Goal: Information Seeking & Learning: Learn about a topic

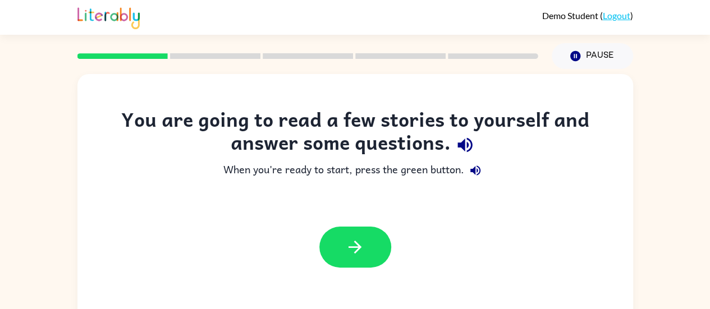
drag, startPoint x: 0, startPoint y: 0, endPoint x: 362, endPoint y: 198, distance: 412.4
click at [362, 198] on div "You are going to read a few stories to yourself and answer some questions. When…" at bounding box center [355, 193] width 556 height 171
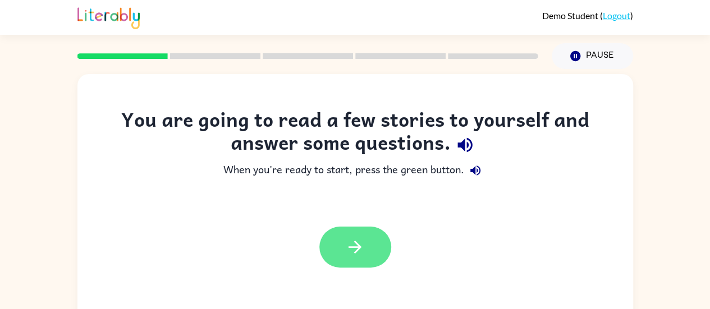
click at [378, 240] on button "button" at bounding box center [356, 247] width 72 height 41
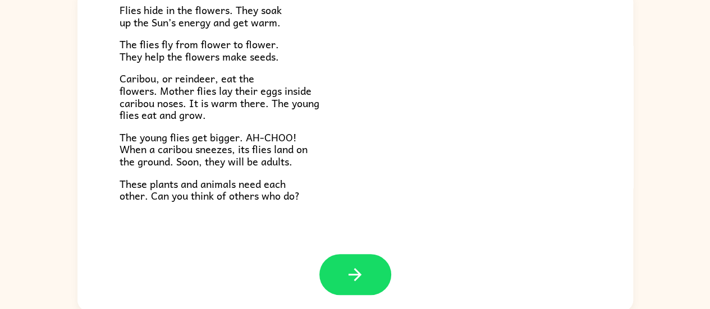
scroll to position [85, 0]
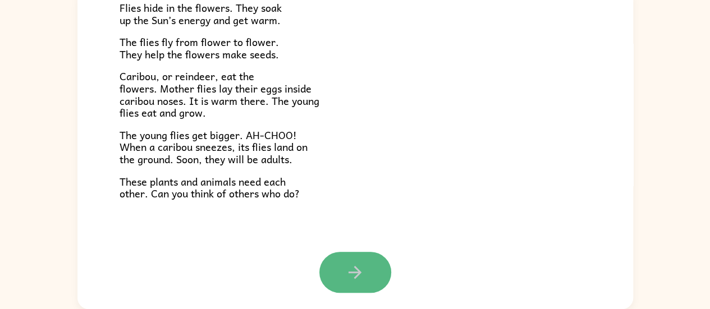
click at [346, 273] on icon "button" at bounding box center [355, 273] width 20 height 20
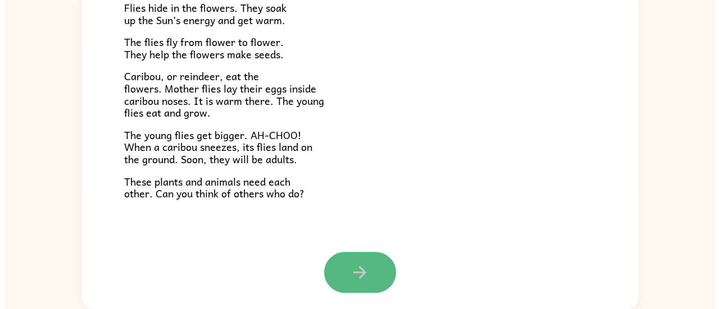
scroll to position [0, 0]
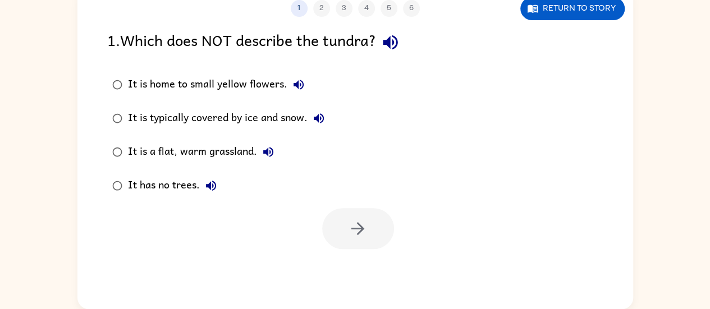
click at [170, 81] on div "It is home to small yellow flowers." at bounding box center [219, 85] width 182 height 22
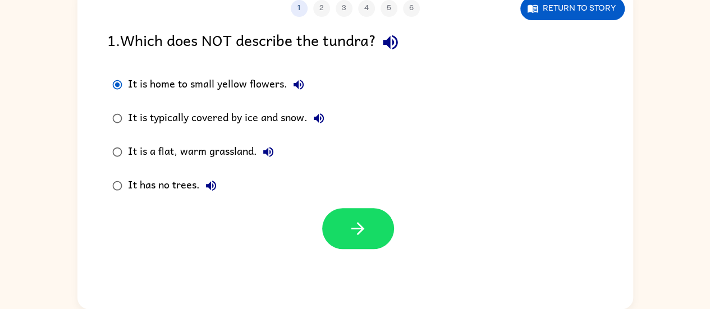
click at [172, 132] on label "It is typically covered by ice and snow." at bounding box center [218, 119] width 235 height 34
click at [171, 152] on div "It is a flat, warm grassland." at bounding box center [204, 152] width 152 height 22
click at [167, 170] on label "It has no trees." at bounding box center [218, 186] width 235 height 34
click at [162, 153] on div "It is a flat, warm grassland." at bounding box center [204, 152] width 152 height 22
click at [164, 121] on div "It is typically covered by ice and snow." at bounding box center [229, 118] width 202 height 22
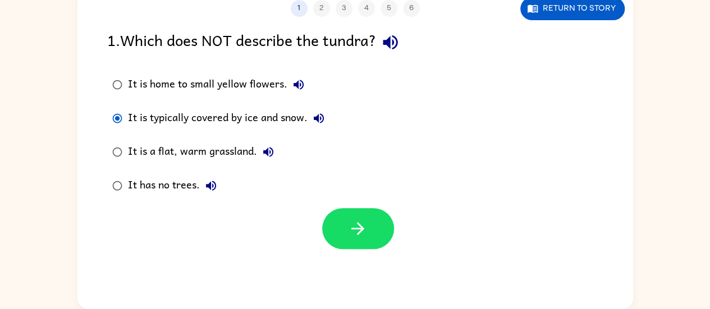
click at [159, 82] on div "It is home to small yellow flowers." at bounding box center [219, 85] width 182 height 22
click at [393, 43] on icon "button" at bounding box center [390, 42] width 15 height 15
click at [231, 117] on div "It is typically covered by ice and snow." at bounding box center [229, 118] width 202 height 22
click at [566, 9] on button "Return to story" at bounding box center [573, 8] width 104 height 23
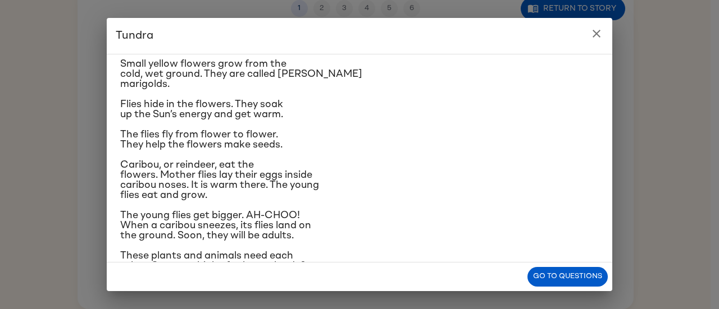
scroll to position [75, 0]
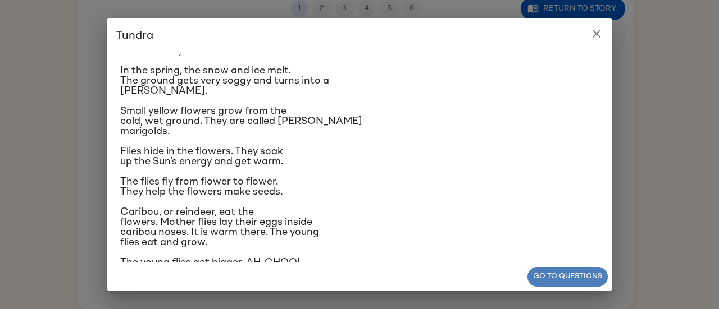
click at [554, 275] on button "Go to questions" at bounding box center [567, 277] width 80 height 20
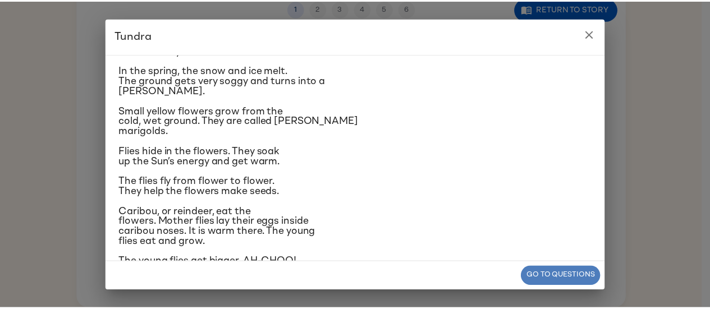
scroll to position [83, 0]
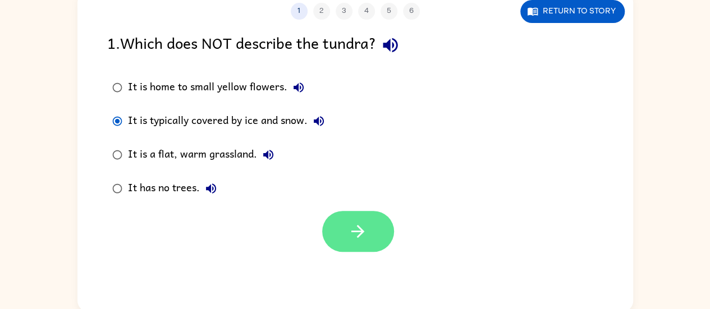
click at [352, 233] on icon "button" at bounding box center [358, 232] width 20 height 20
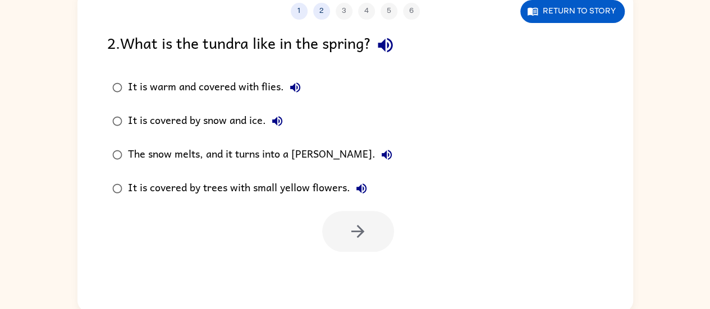
scroll to position [0, 0]
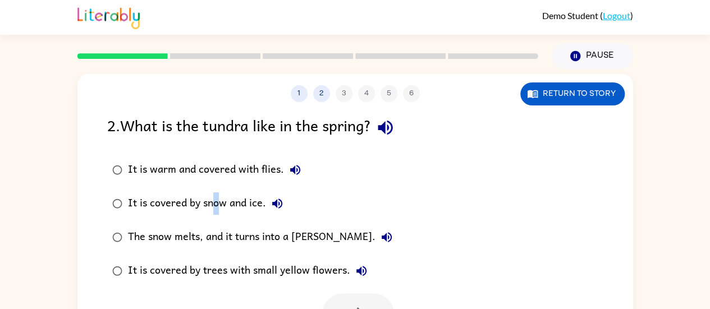
click at [216, 207] on div "It is covered by snow and ice." at bounding box center [208, 204] width 161 height 22
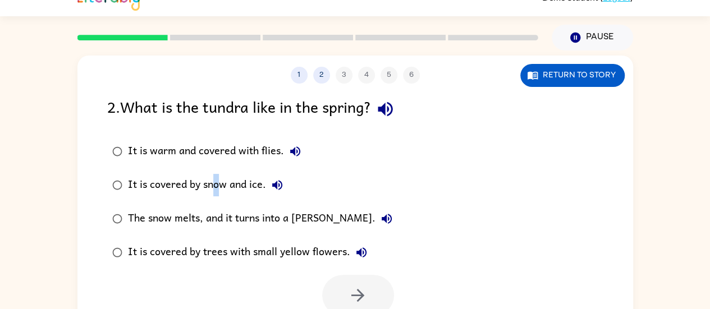
scroll to position [29, 0]
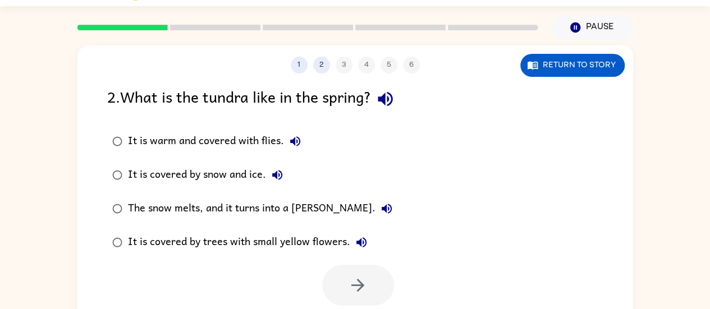
click at [178, 188] on label "It is covered by snow and ice." at bounding box center [252, 175] width 303 height 34
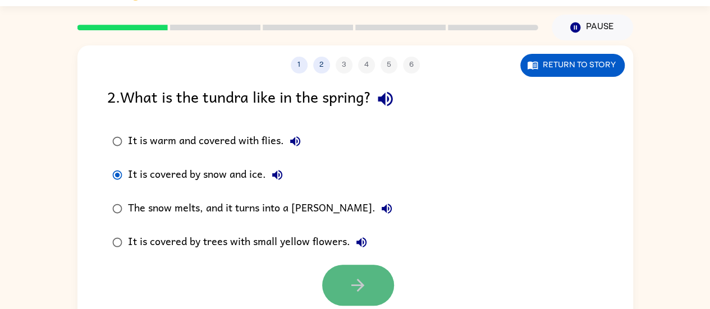
click at [335, 282] on button "button" at bounding box center [358, 285] width 72 height 41
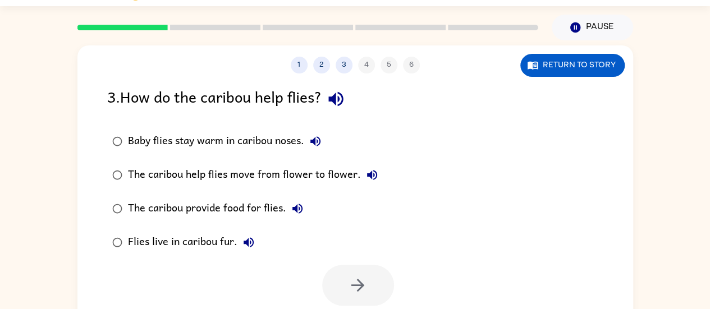
click at [240, 208] on div "The caribou provide food for flies." at bounding box center [218, 209] width 181 height 22
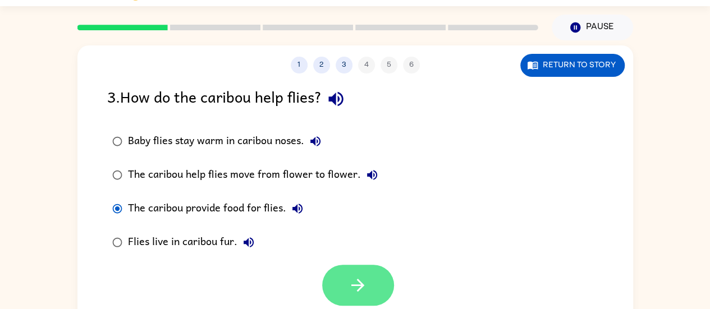
click at [358, 286] on icon "button" at bounding box center [358, 285] width 13 height 13
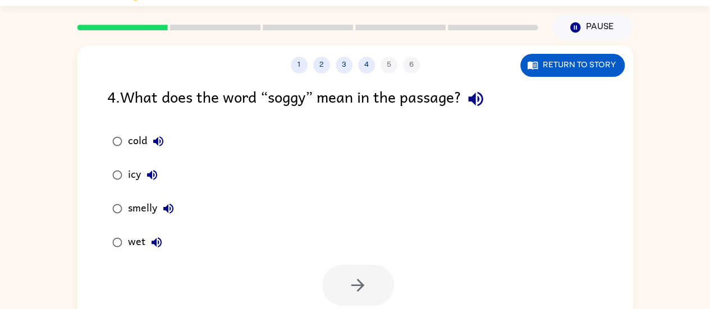
click at [152, 214] on div "smelly" at bounding box center [154, 209] width 52 height 22
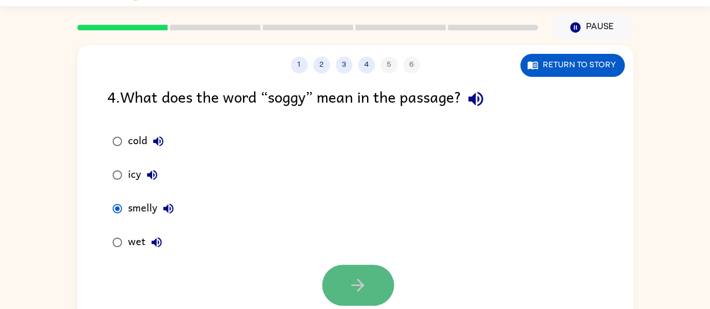
click at [373, 297] on button "button" at bounding box center [358, 285] width 72 height 41
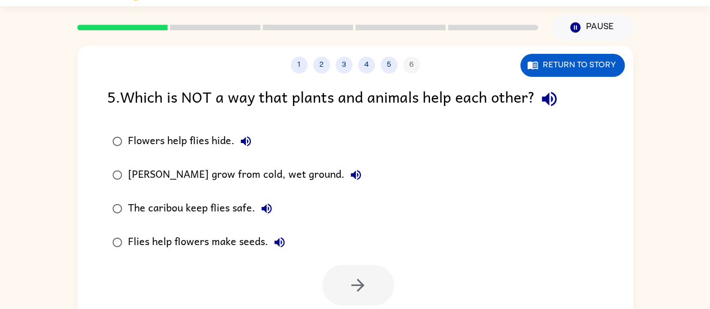
click at [211, 179] on div "Marsh marigolds grow from cold, wet ground." at bounding box center [247, 175] width 239 height 22
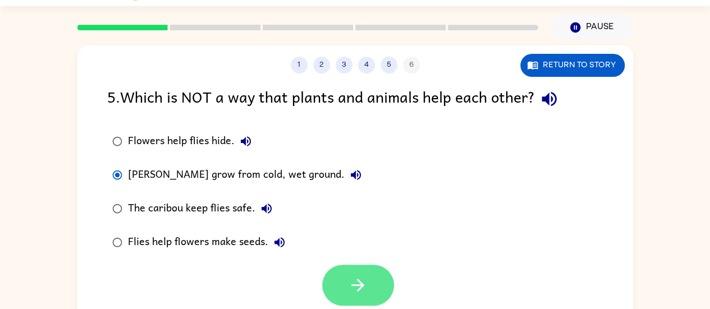
click at [356, 284] on icon "button" at bounding box center [358, 286] width 20 height 20
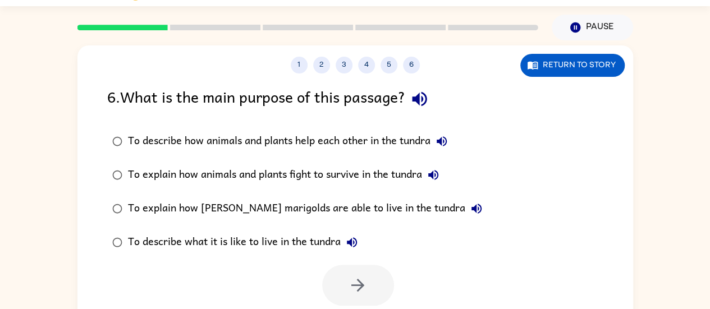
click at [210, 168] on div "To explain how animals and plants fight to survive in the tundra" at bounding box center [286, 175] width 317 height 22
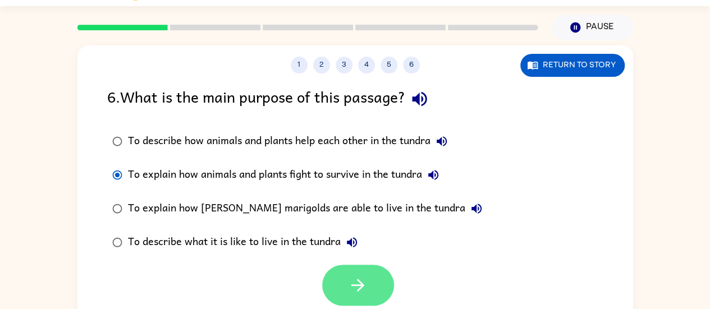
click at [334, 273] on button "button" at bounding box center [358, 285] width 72 height 41
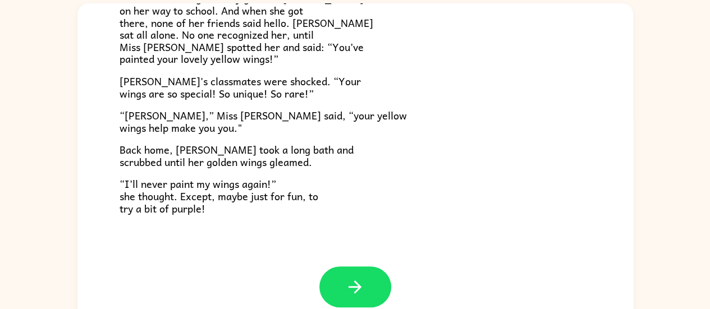
scroll to position [85, 0]
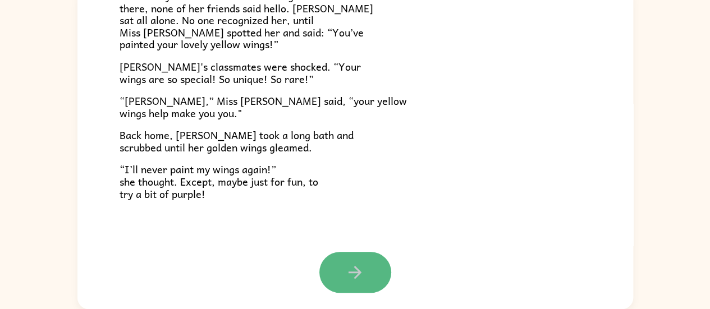
click at [356, 261] on button "button" at bounding box center [356, 272] width 72 height 41
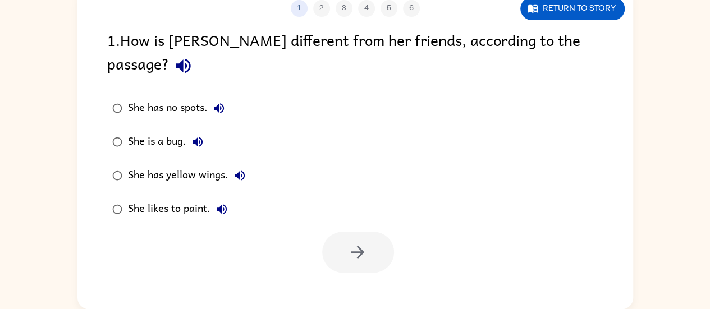
click at [223, 165] on div "She has yellow wings." at bounding box center [189, 176] width 123 height 22
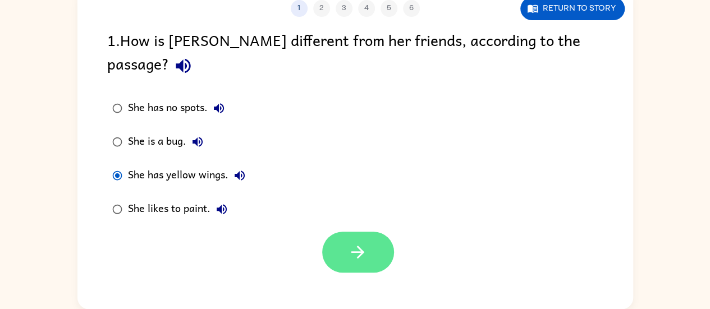
click at [372, 232] on button "button" at bounding box center [358, 252] width 72 height 41
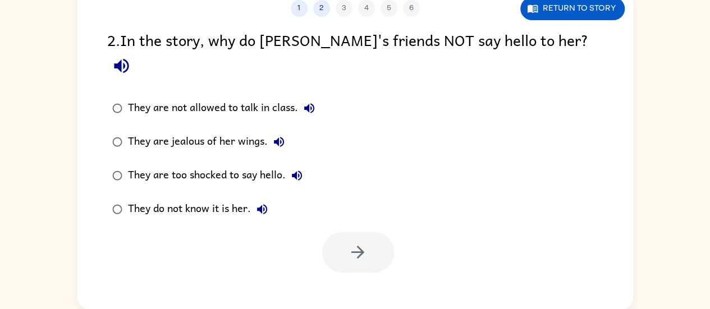
click at [162, 133] on label "They are jealous of her wings." at bounding box center [213, 142] width 225 height 34
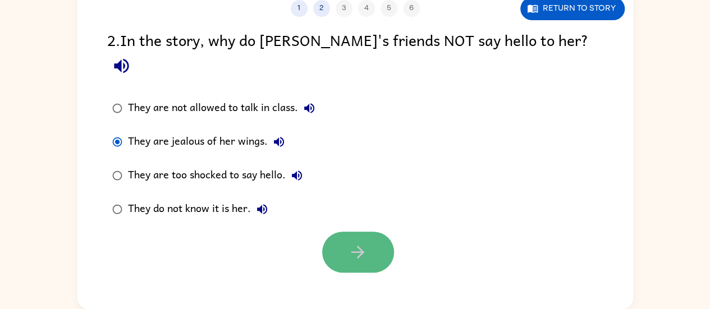
click at [337, 232] on button "button" at bounding box center [358, 252] width 72 height 41
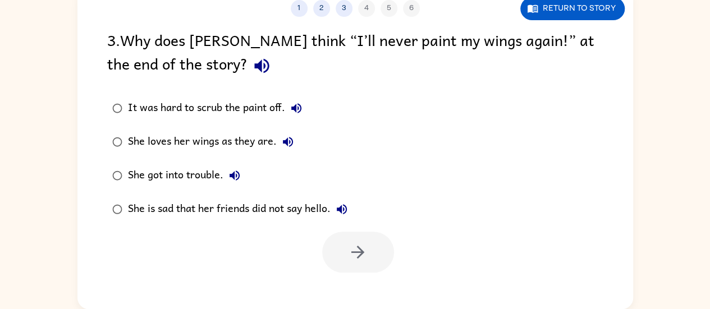
click at [203, 104] on div "It was hard to scrub the paint off." at bounding box center [218, 108] width 180 height 22
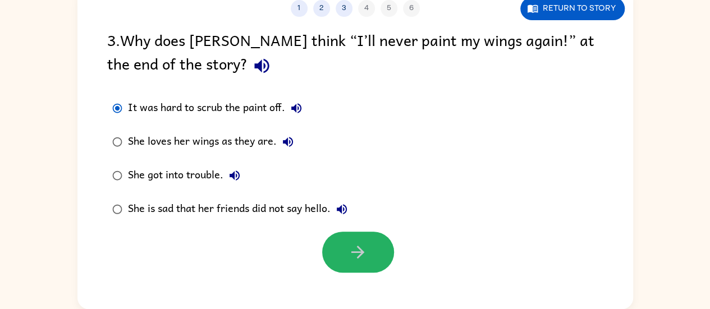
click at [378, 250] on button "button" at bounding box center [358, 252] width 72 height 41
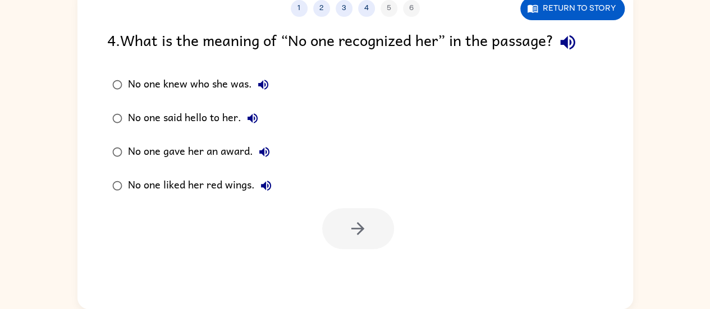
click at [173, 116] on div "No one said hello to her." at bounding box center [196, 118] width 136 height 22
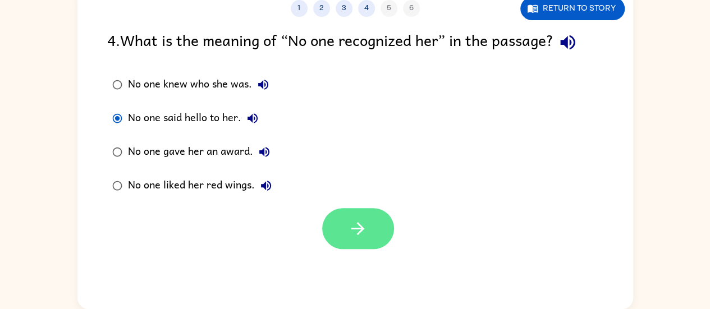
click at [330, 213] on button "button" at bounding box center [358, 228] width 72 height 41
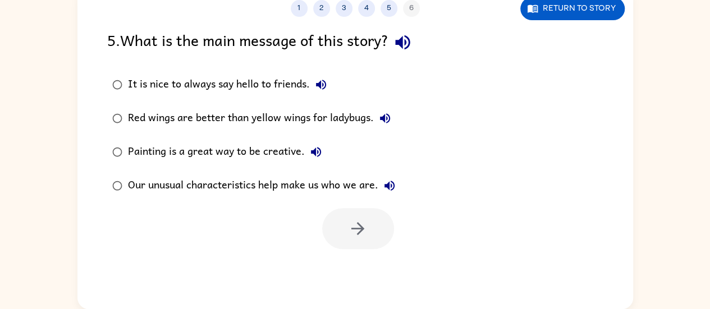
click at [162, 139] on label "Painting is a great way to be creative." at bounding box center [253, 152] width 305 height 34
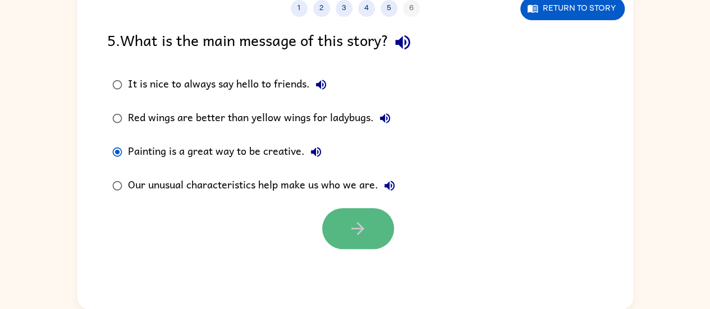
click at [340, 244] on button "button" at bounding box center [358, 228] width 72 height 41
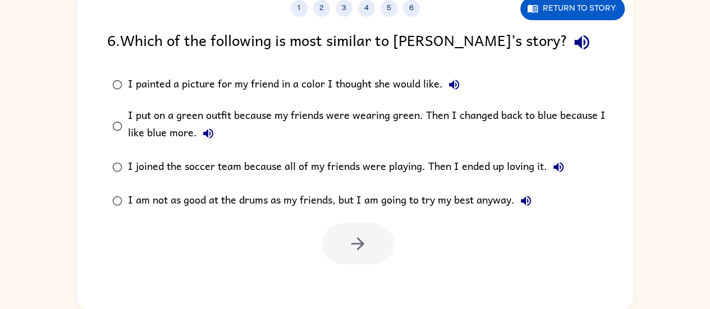
click at [159, 99] on label "I painted a picture for my friend in a color I thought she would like." at bounding box center [362, 85] width 523 height 34
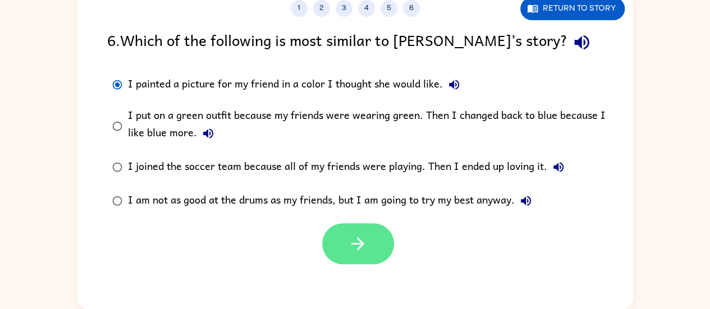
click at [361, 233] on button "button" at bounding box center [358, 243] width 72 height 41
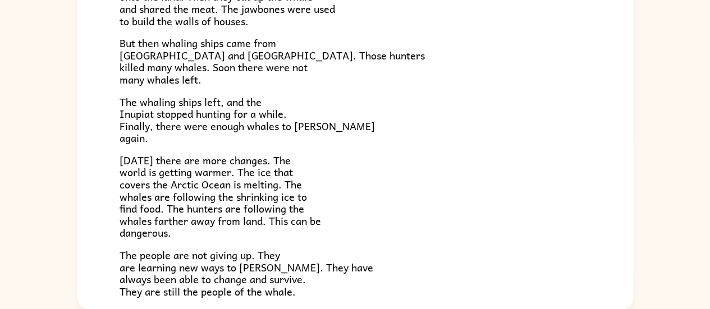
scroll to position [378, 0]
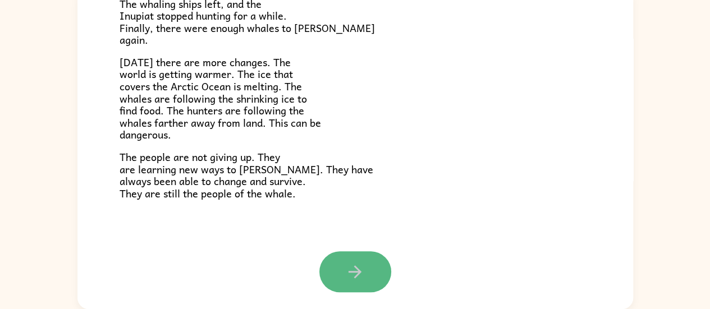
click at [368, 266] on button "button" at bounding box center [356, 272] width 72 height 41
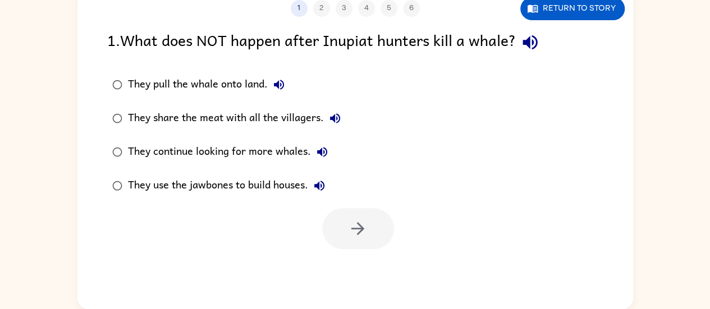
click at [270, 163] on div "They continue looking for more whales." at bounding box center [231, 152] width 206 height 22
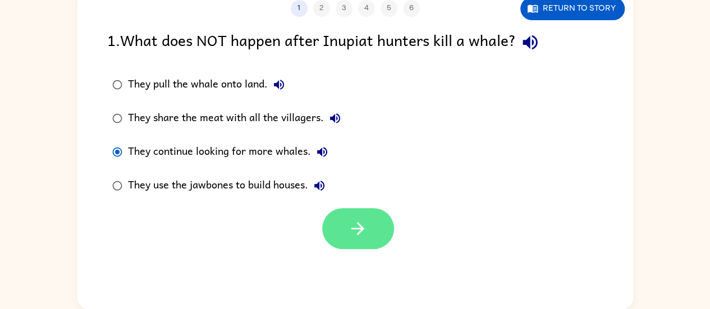
click at [337, 229] on button "button" at bounding box center [358, 228] width 72 height 41
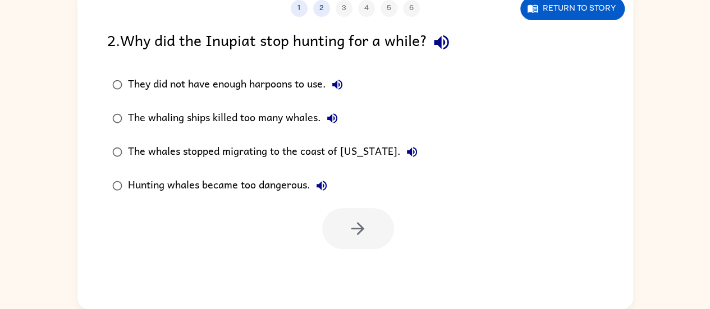
click at [252, 145] on div "The whales stopped migrating to the coast of Alaska." at bounding box center [275, 152] width 295 height 22
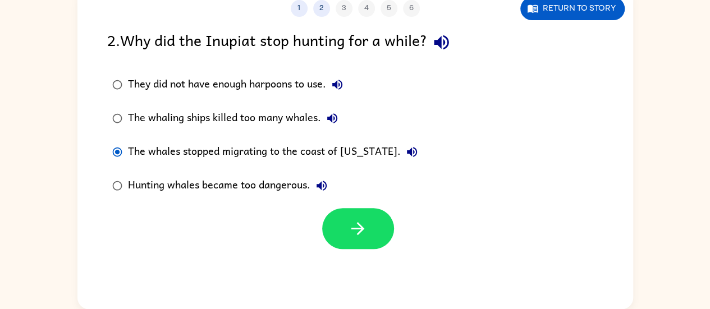
click at [395, 244] on div at bounding box center [355, 226] width 556 height 47
click at [376, 231] on button "button" at bounding box center [358, 228] width 72 height 41
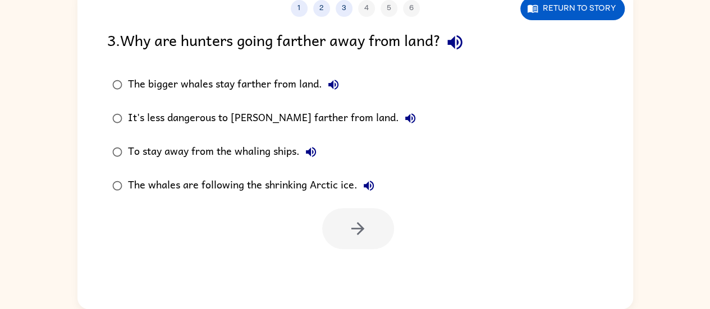
click at [269, 118] on div "It's less dangerous to hunt farther from land." at bounding box center [275, 118] width 294 height 22
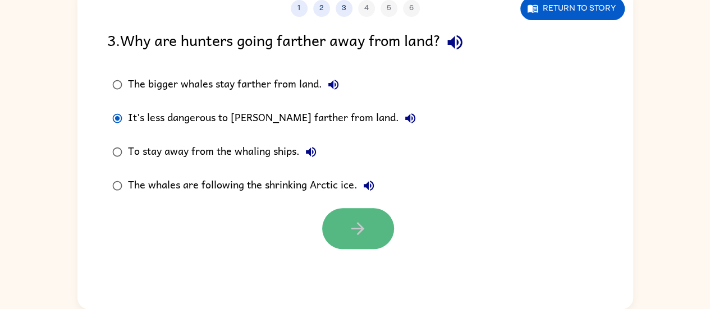
click at [358, 225] on icon "button" at bounding box center [358, 229] width 20 height 20
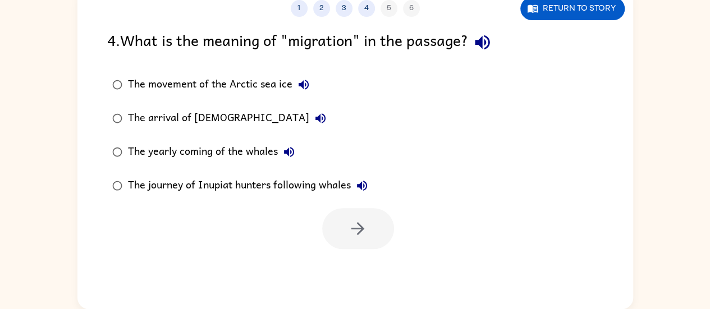
click at [229, 133] on label "The arrival of Europeans" at bounding box center [240, 119] width 278 height 34
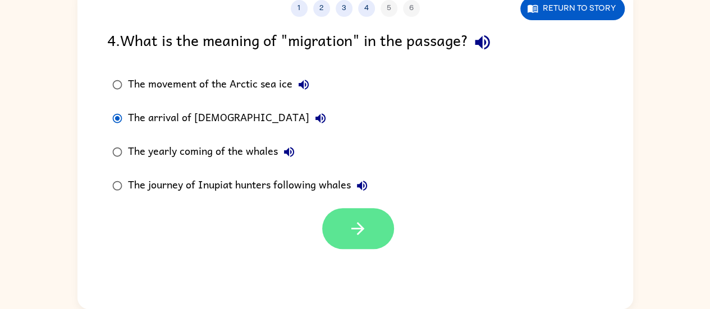
click at [371, 226] on button "button" at bounding box center [358, 228] width 72 height 41
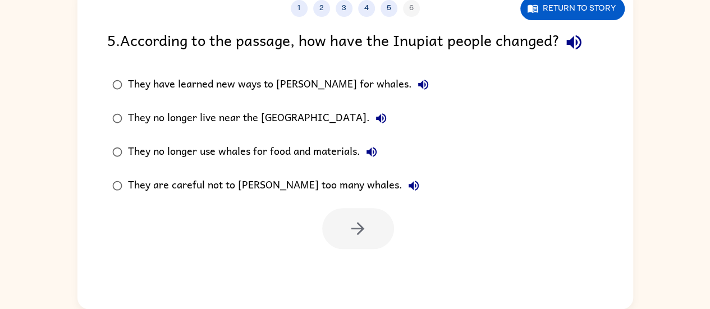
drag, startPoint x: 226, startPoint y: 143, endPoint x: 231, endPoint y: 142, distance: 5.9
click at [231, 142] on div "They no longer use whales for food and materials." at bounding box center [255, 152] width 255 height 22
click at [348, 235] on div at bounding box center [358, 228] width 72 height 41
click at [269, 141] on div "They no longer use whales for food and materials." at bounding box center [255, 152] width 255 height 22
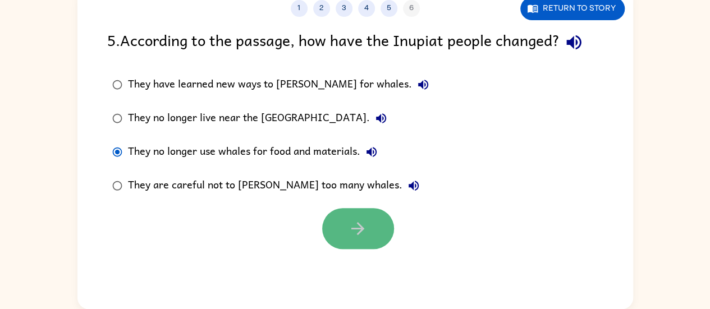
click at [338, 216] on button "button" at bounding box center [358, 228] width 72 height 41
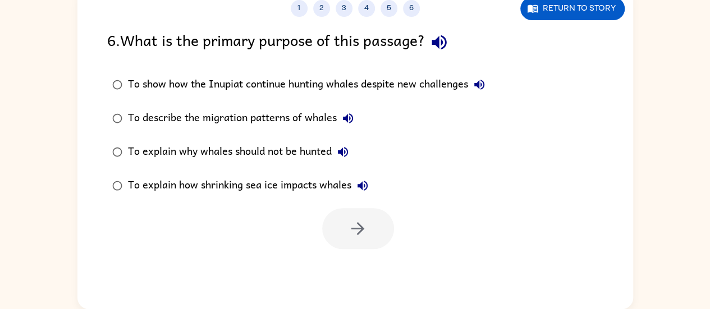
click at [265, 176] on div "To explain how shrinking sea ice impacts whales" at bounding box center [251, 186] width 246 height 22
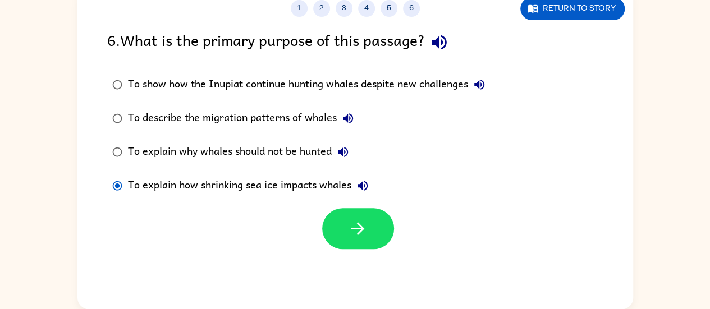
click at [310, 208] on div at bounding box center [355, 226] width 556 height 47
click at [466, 242] on div at bounding box center [355, 226] width 556 height 47
click at [293, 229] on div at bounding box center [355, 226] width 556 height 47
click at [345, 230] on button "button" at bounding box center [358, 228] width 72 height 41
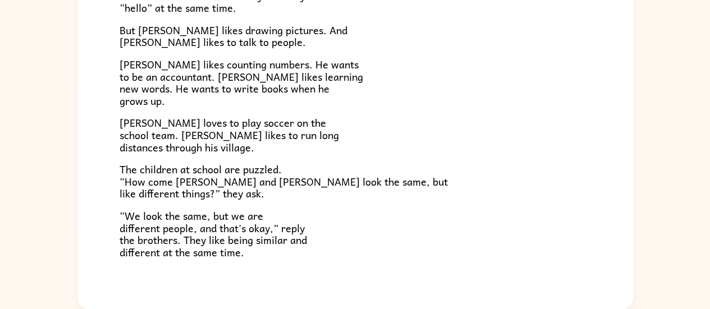
scroll to position [243, 0]
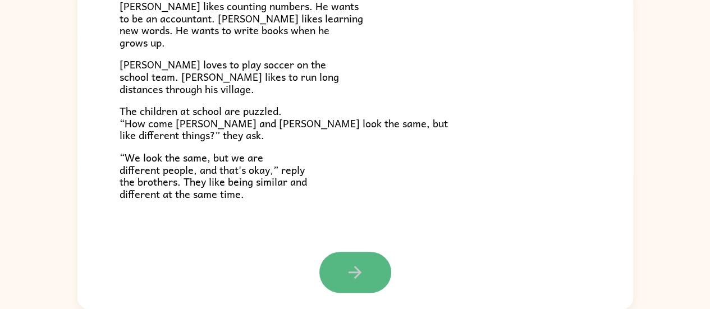
click at [376, 276] on button "button" at bounding box center [356, 272] width 72 height 41
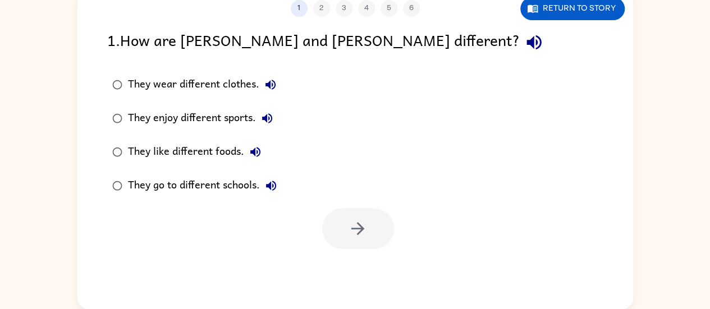
click at [245, 183] on div "They go to different schools." at bounding box center [205, 186] width 154 height 22
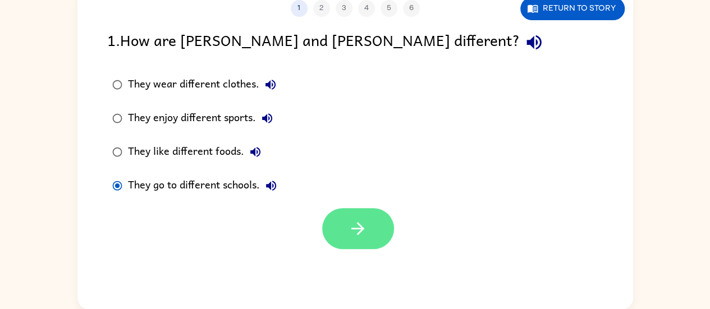
click at [339, 221] on button "button" at bounding box center [358, 228] width 72 height 41
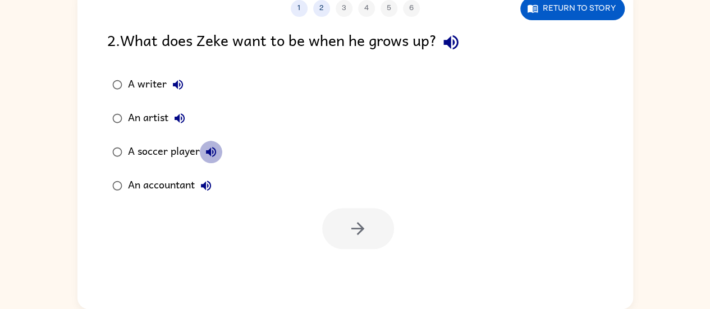
click at [211, 153] on icon "button" at bounding box center [210, 151] width 13 height 13
click at [179, 183] on div "An accountant" at bounding box center [172, 186] width 89 height 22
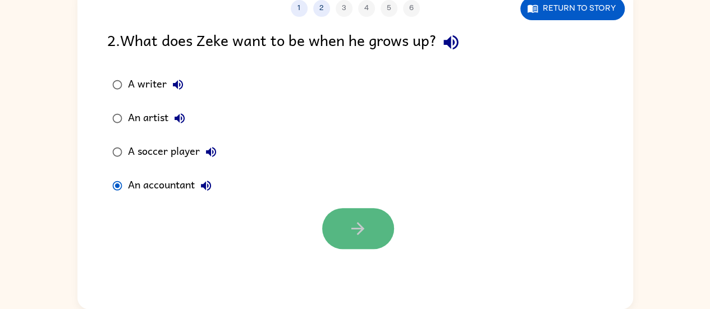
click at [329, 244] on button "button" at bounding box center [358, 228] width 72 height 41
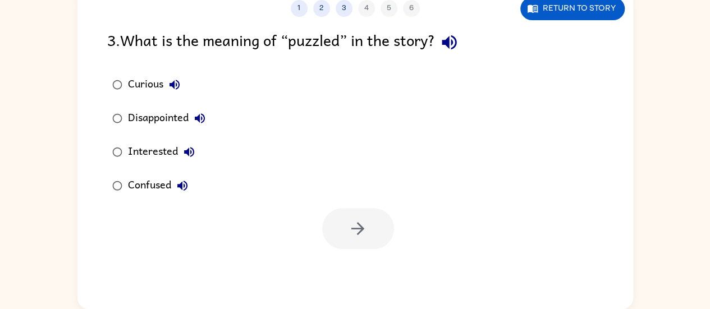
click at [150, 153] on div "Interested" at bounding box center [164, 152] width 72 height 22
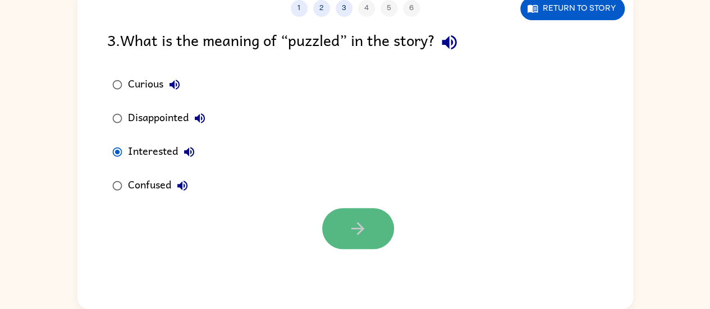
click at [364, 227] on icon "button" at bounding box center [358, 229] width 20 height 20
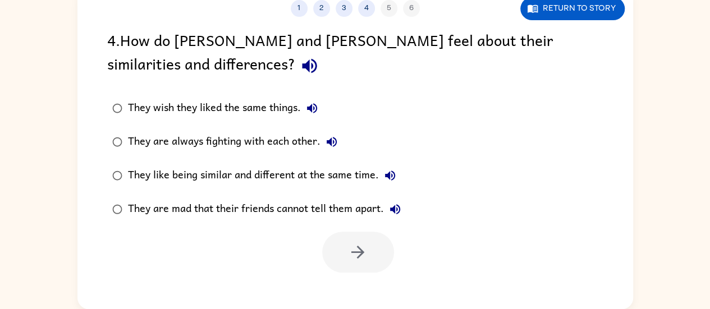
click at [161, 177] on div "They like being similar and different at the same time." at bounding box center [264, 176] width 273 height 22
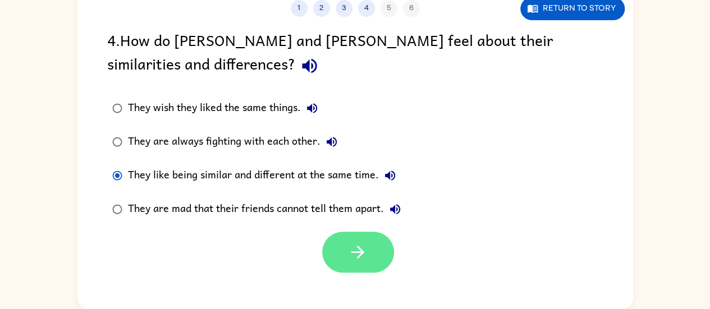
click at [392, 255] on button "button" at bounding box center [358, 252] width 72 height 41
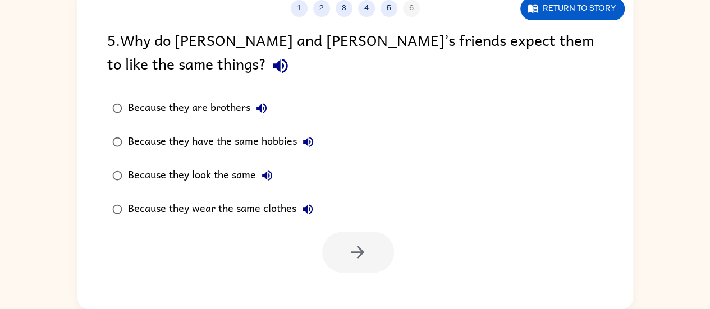
click at [163, 167] on div "Because they look the same" at bounding box center [203, 176] width 150 height 22
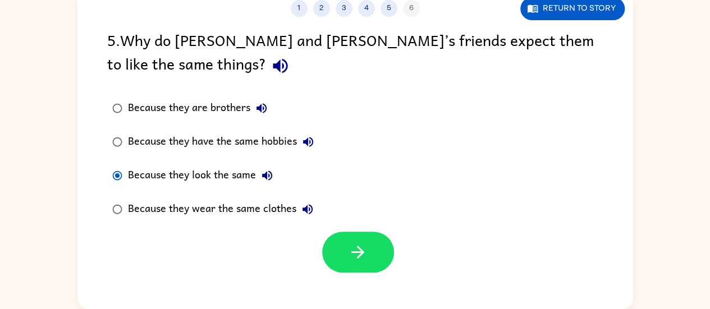
click at [335, 250] on button "button" at bounding box center [358, 252] width 72 height 41
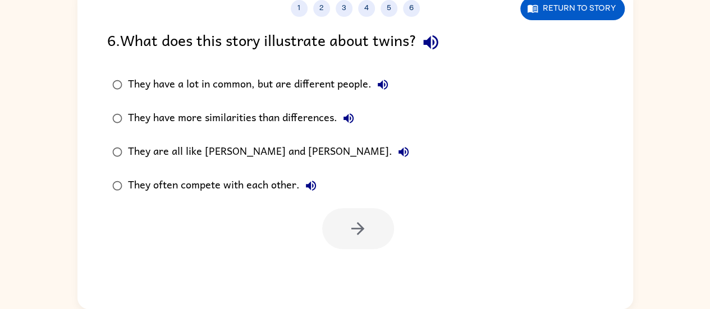
click at [189, 183] on div "They often compete with each other." at bounding box center [225, 186] width 194 height 22
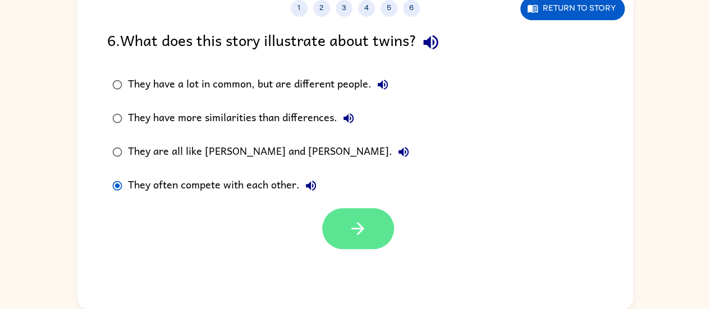
click at [337, 225] on button "button" at bounding box center [358, 228] width 72 height 41
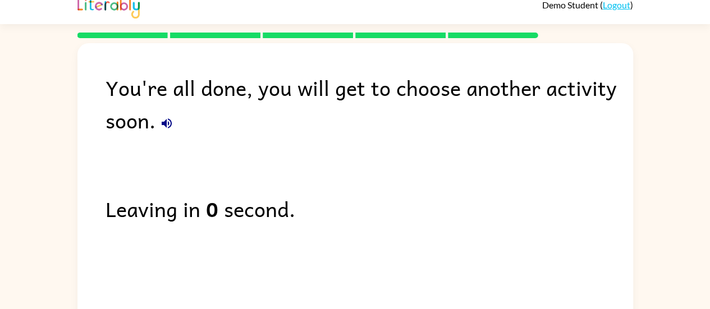
scroll to position [10, 0]
